Goal: Task Accomplishment & Management: Complete application form

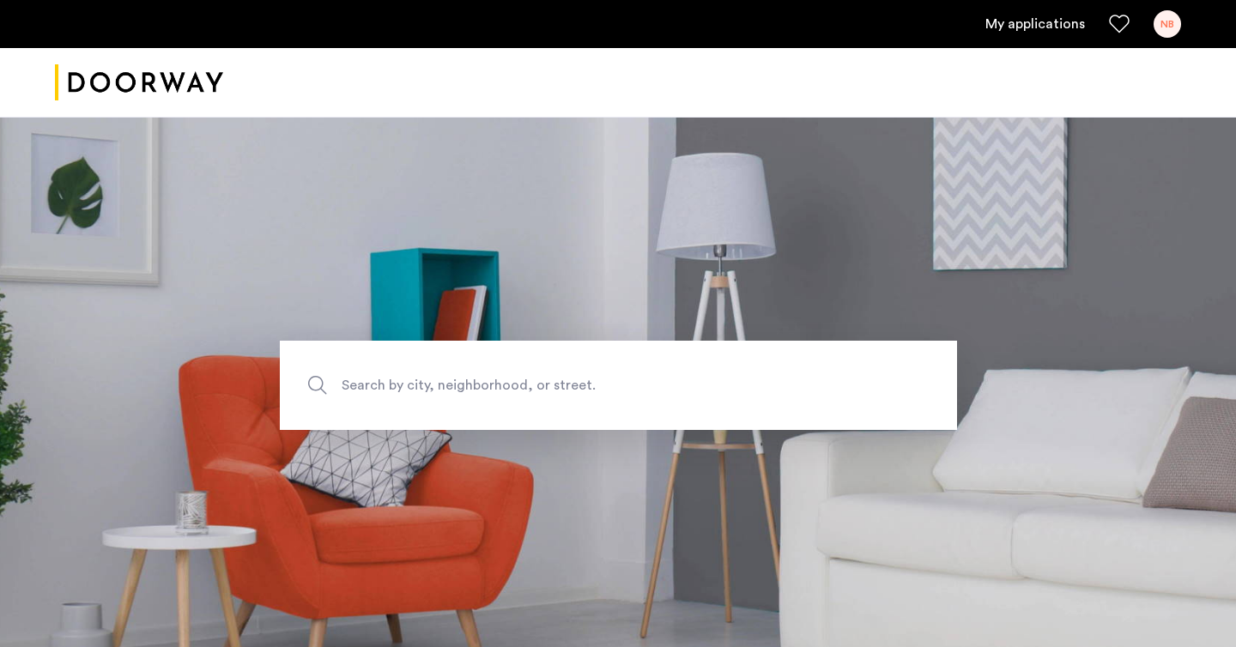
click at [1052, 31] on link "My applications" at bounding box center [1035, 24] width 100 height 21
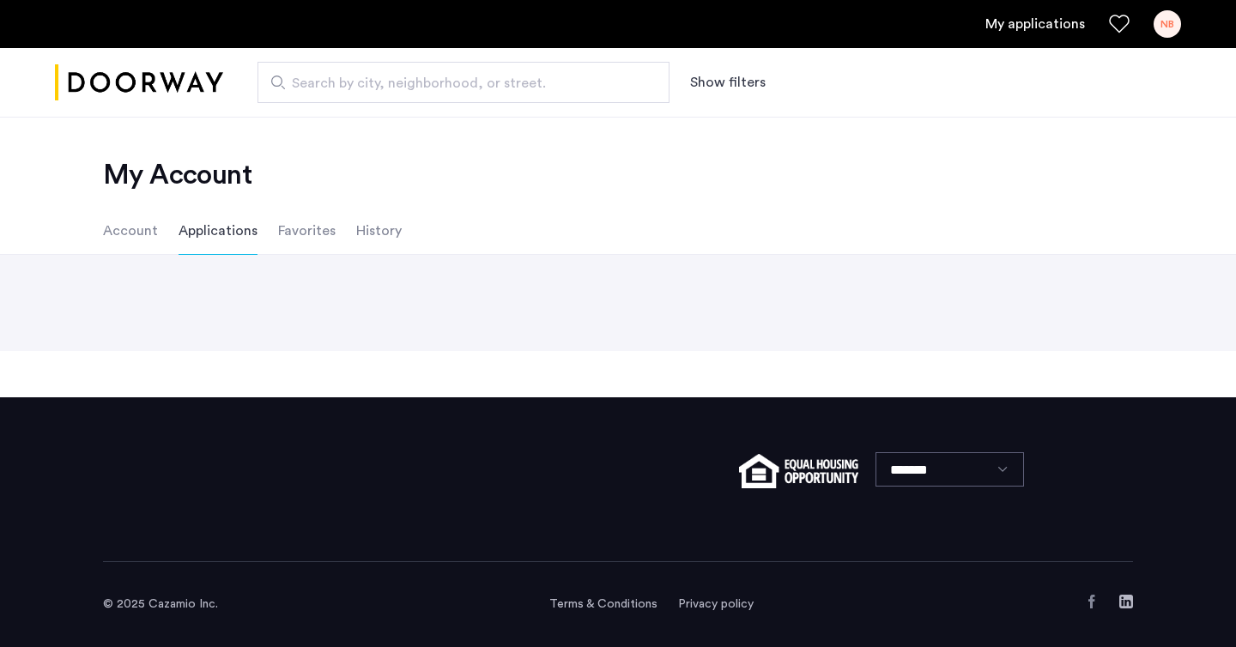
click at [132, 234] on li "Account" at bounding box center [130, 231] width 55 height 48
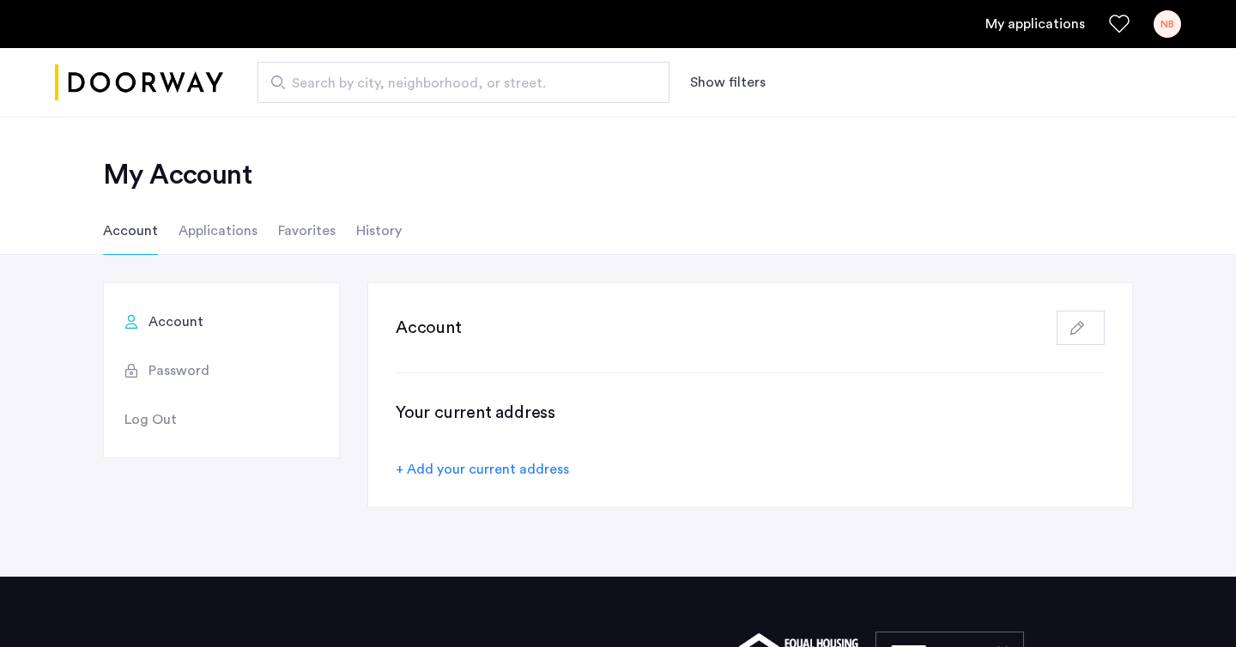
click at [196, 228] on li "Applications" at bounding box center [218, 231] width 79 height 48
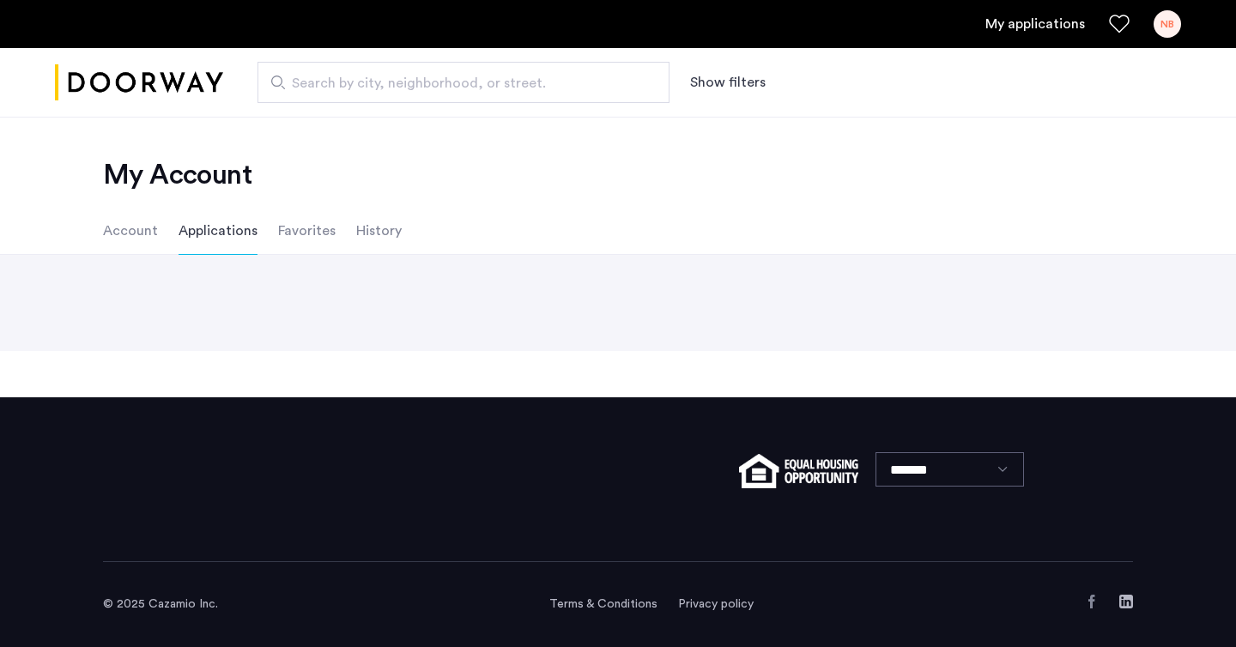
click at [1169, 27] on div "NB" at bounding box center [1167, 23] width 27 height 27
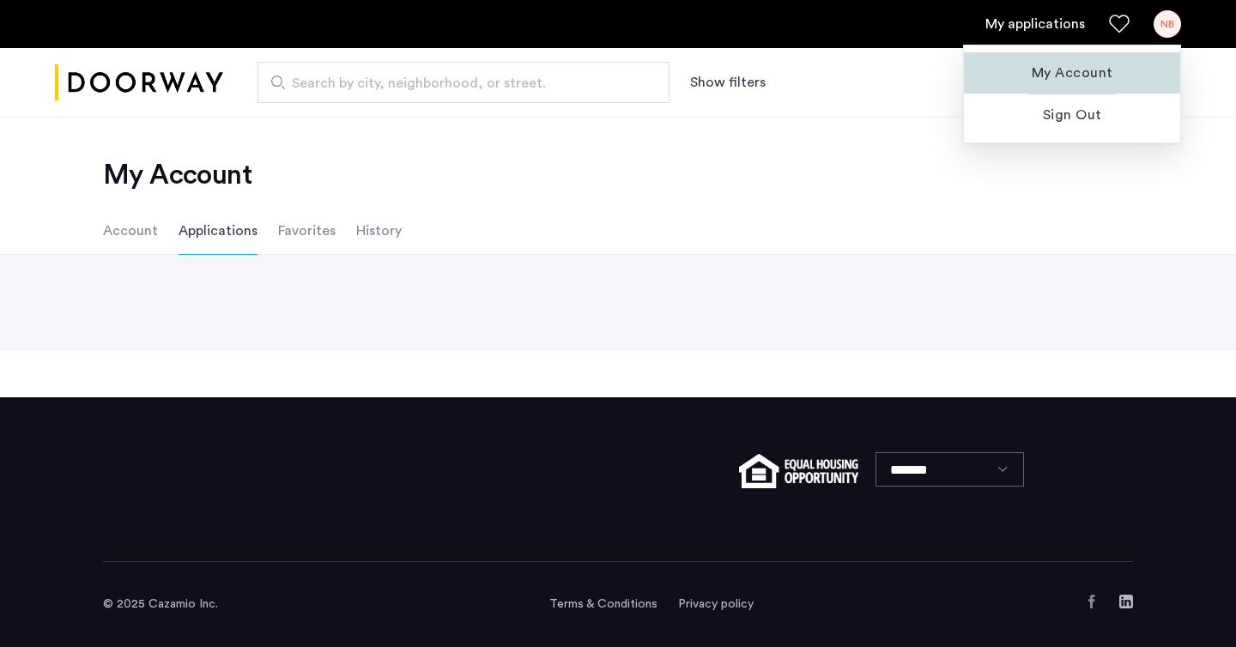
click at [1078, 62] on button "My Account" at bounding box center [1072, 72] width 216 height 41
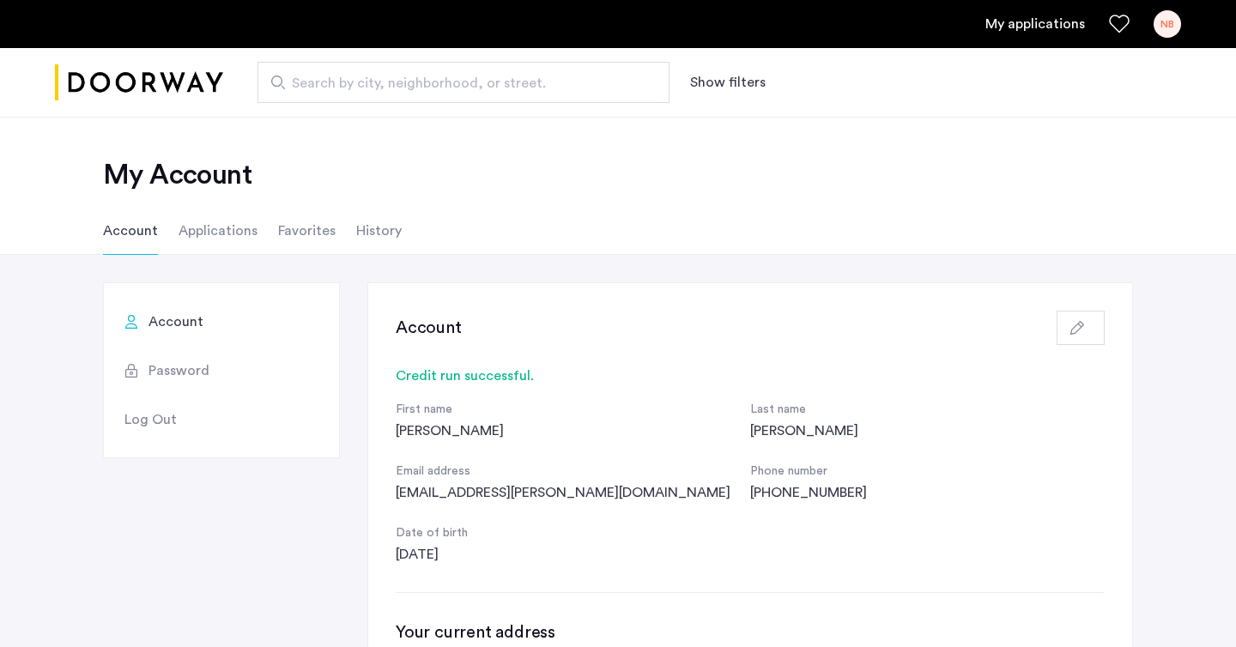
click at [223, 230] on li "Applications" at bounding box center [218, 231] width 79 height 48
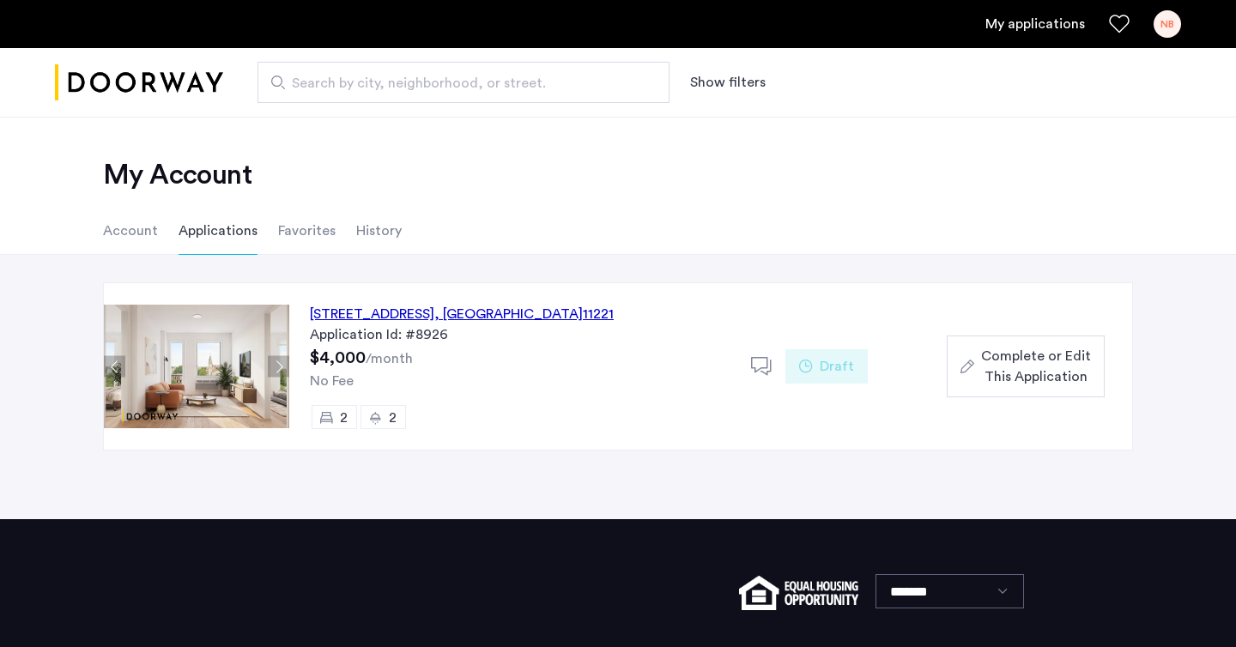
click at [1024, 370] on span "Complete or Edit This Application" at bounding box center [1036, 366] width 110 height 41
click at [1022, 362] on span "Complete or Edit This Application" at bounding box center [1036, 366] width 110 height 41
click at [961, 367] on icon "button" at bounding box center [968, 367] width 14 height 14
click at [1021, 367] on span "Complete or Edit This Application" at bounding box center [1036, 366] width 110 height 41
click at [1179, 320] on div "[STREET_ADDRESS] Application Id: #8926 $4,000 /month No Fee 2 2 Draft Complete …" at bounding box center [618, 387] width 1236 height 264
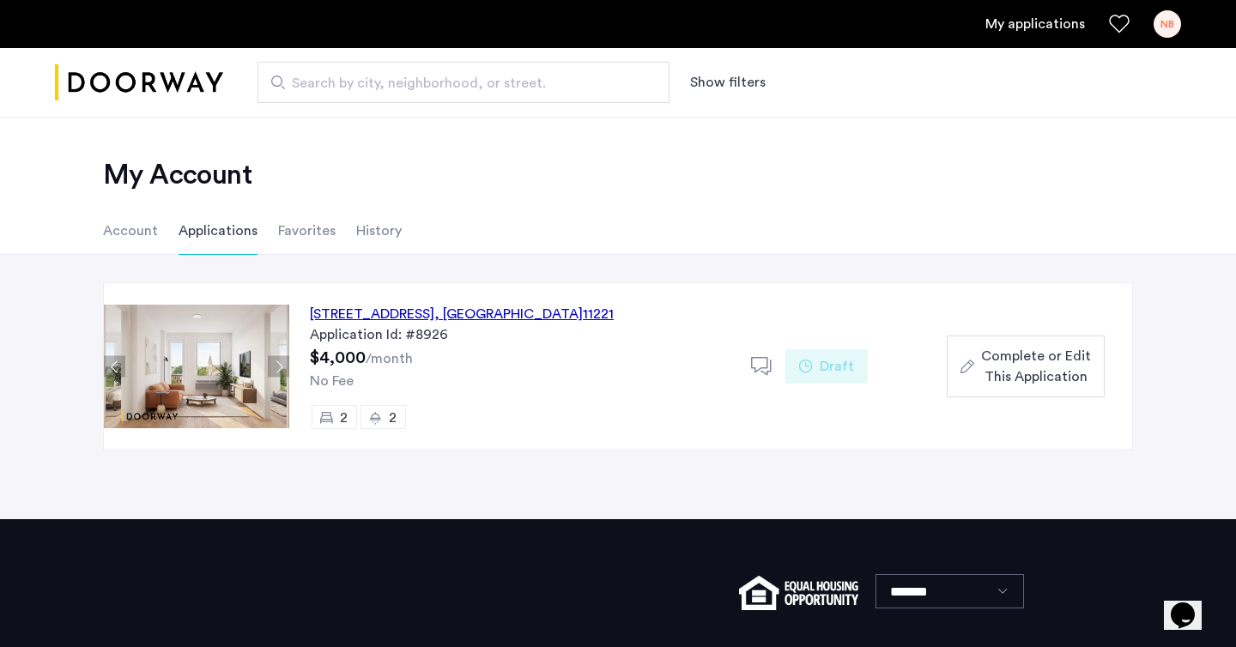
click at [1026, 370] on span "Complete or Edit This Application" at bounding box center [1036, 366] width 110 height 41
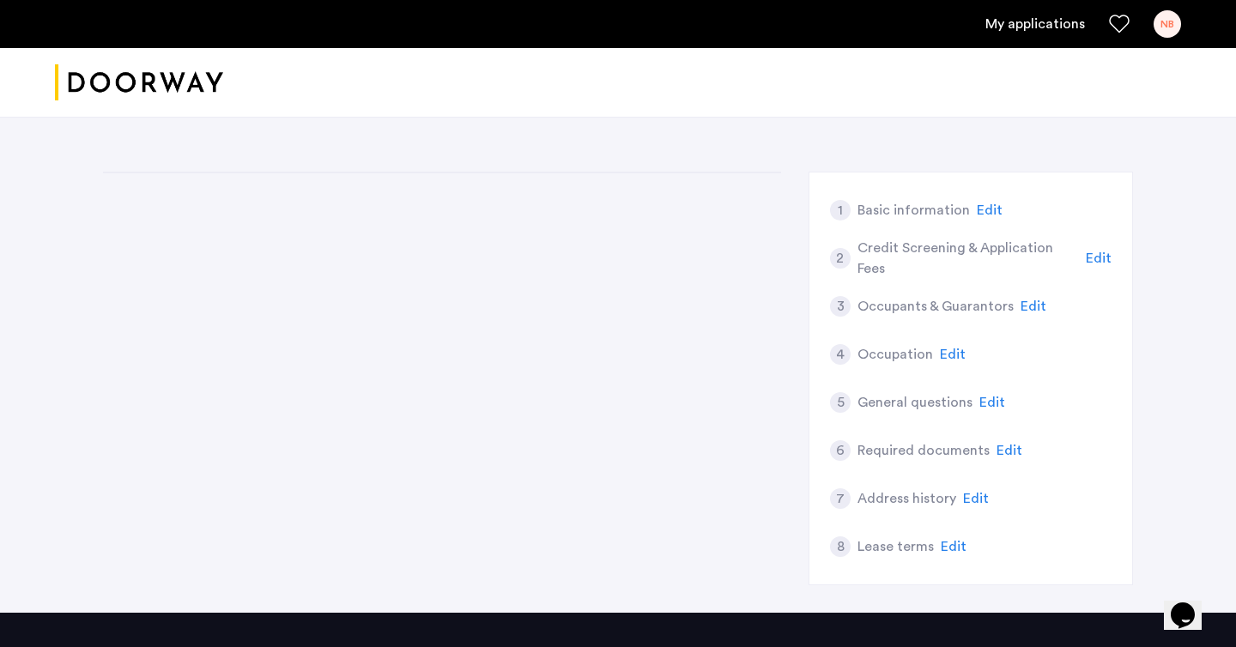
click at [1026, 370] on div "4 Occupation Edit" at bounding box center [971, 354] width 282 height 48
